Goal: Browse casually: Explore the website without a specific task or goal

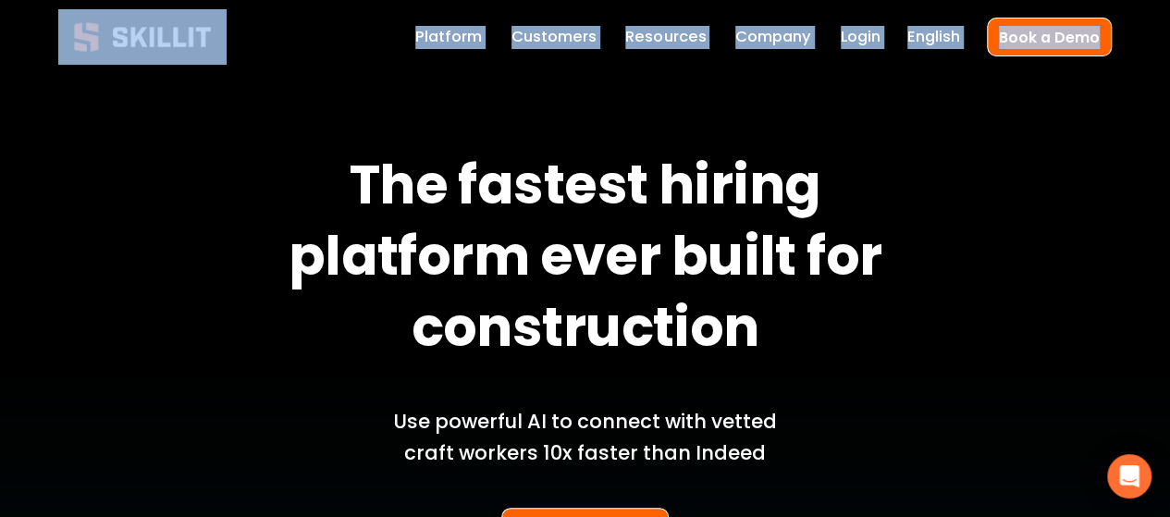
drag, startPoint x: 229, startPoint y: 43, endPoint x: 104, endPoint y: 34, distance: 126.1
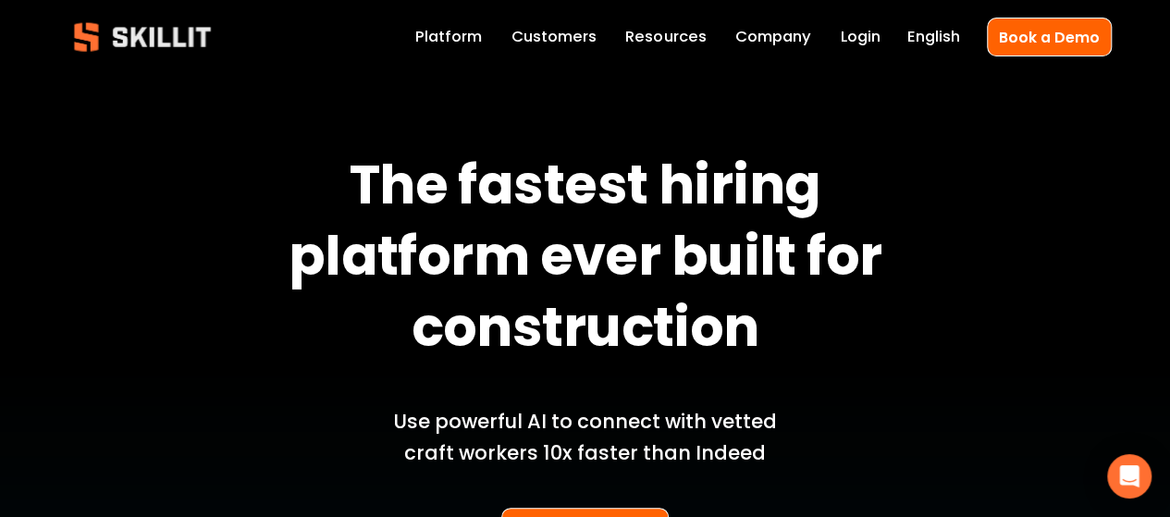
click at [211, 29] on img at bounding box center [142, 36] width 168 height 55
